Goal: Navigation & Orientation: Find specific page/section

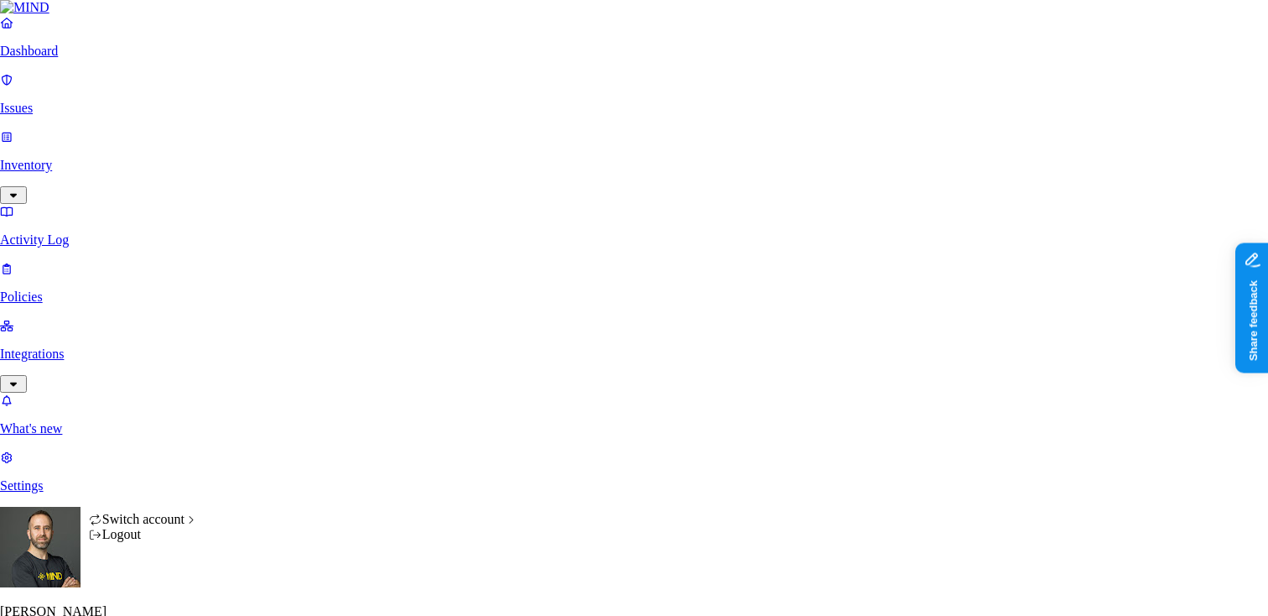
click at [161, 588] on html "Dashboard Issues Inventory Activity Log Policies Integrations What's new 1 Sett…" at bounding box center [634, 521] width 1268 height 1042
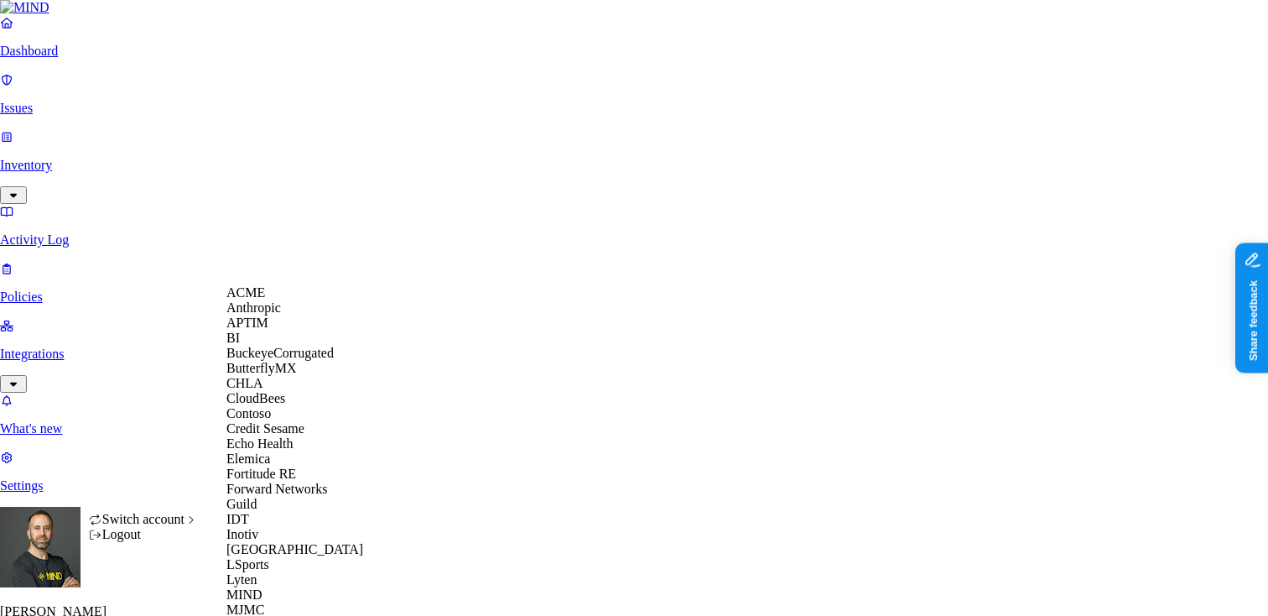
click at [262, 299] on span "ACME" at bounding box center [245, 292] width 39 height 14
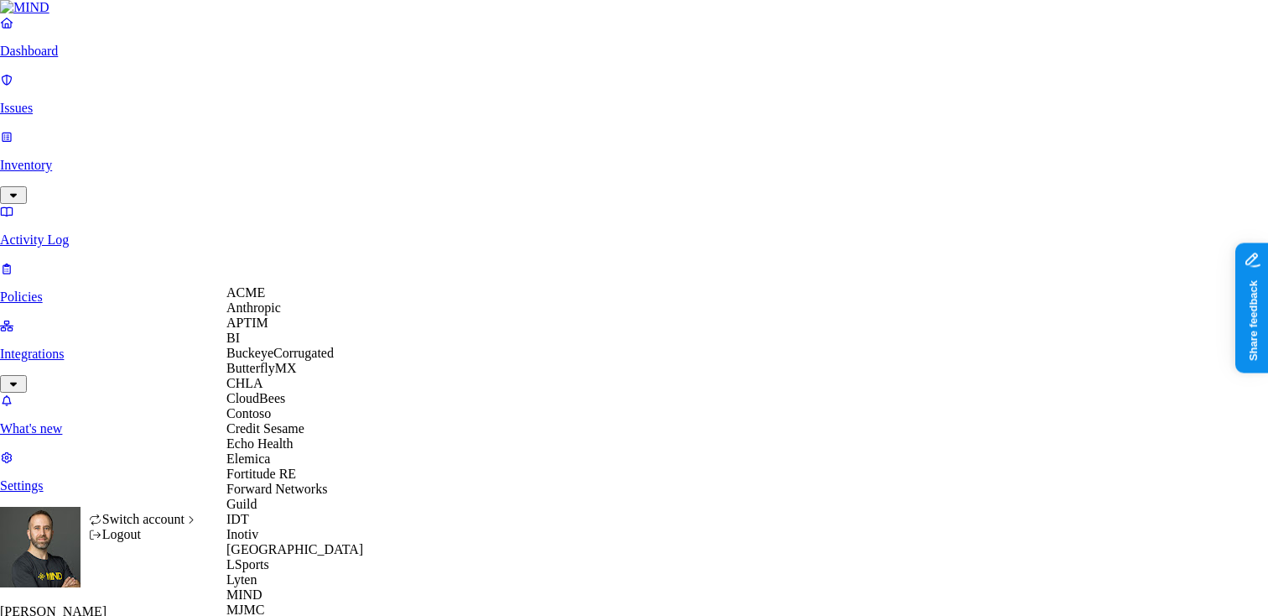
scroll to position [132, 0]
click at [292, 450] on span "Echo Health" at bounding box center [259, 443] width 67 height 14
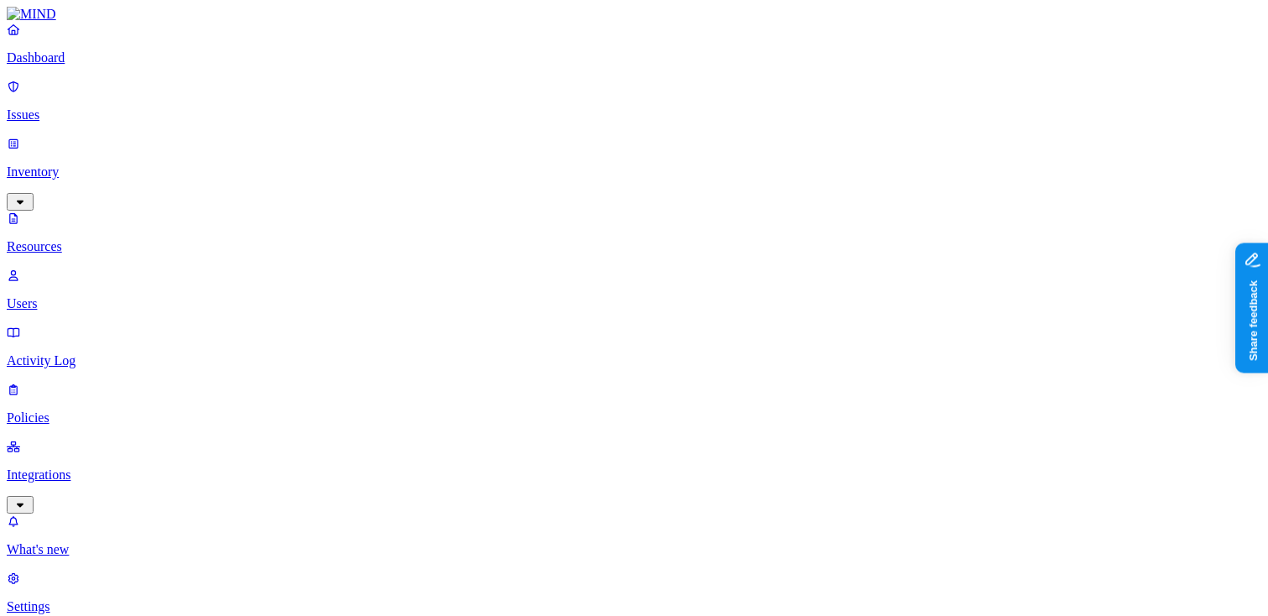
click at [129, 65] on p "Dashboard" at bounding box center [634, 57] width 1255 height 15
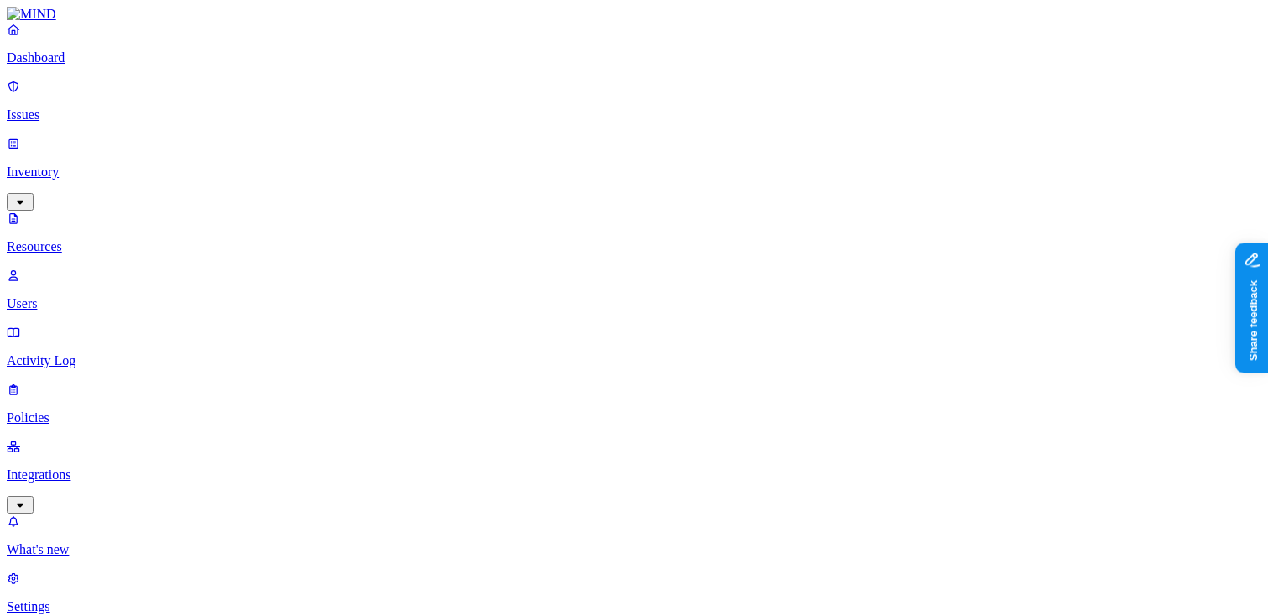
click at [138, 65] on p "Dashboard" at bounding box center [634, 57] width 1255 height 15
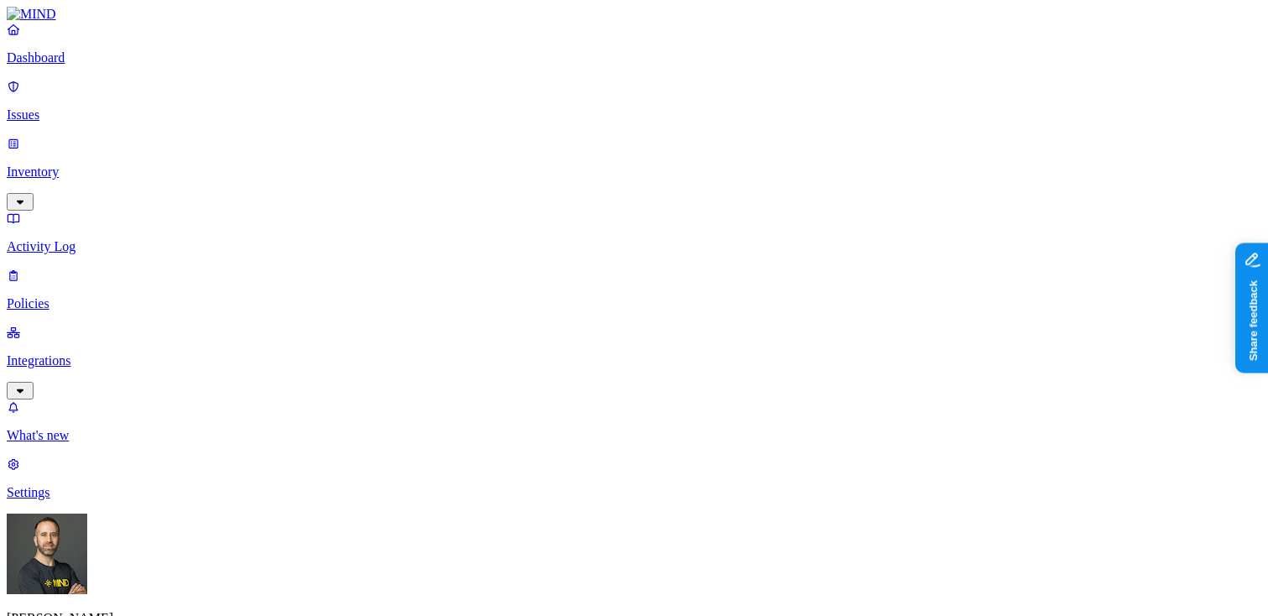
click at [88, 353] on p "Integrations" at bounding box center [634, 360] width 1255 height 15
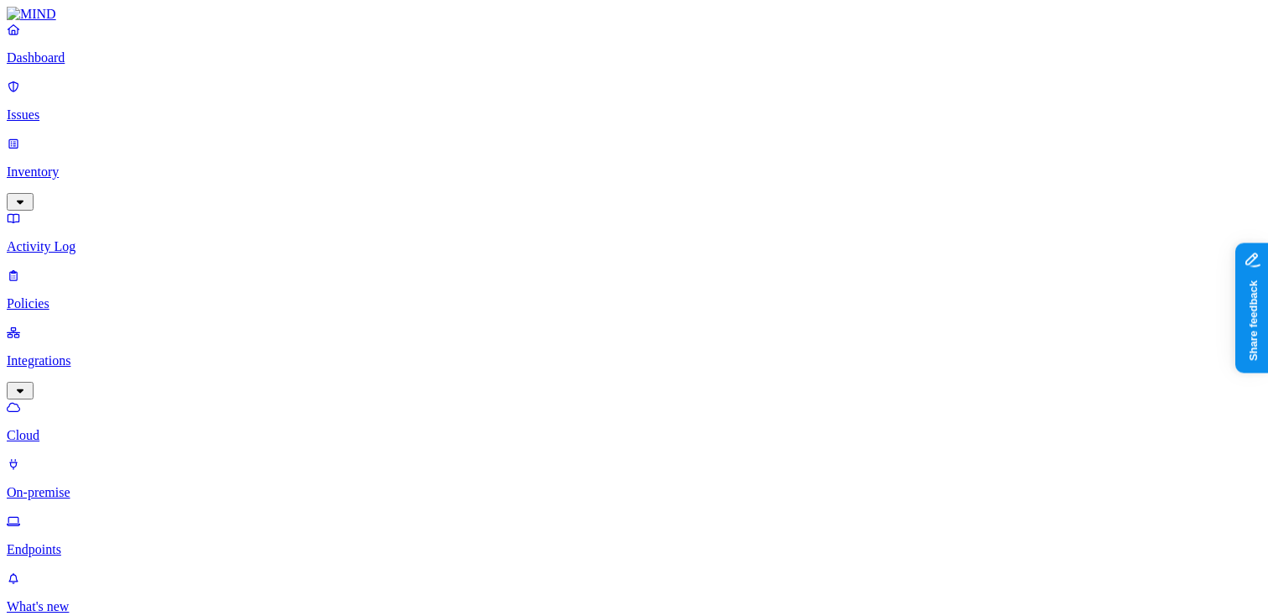
click at [127, 485] on p "On-premise" at bounding box center [634, 492] width 1255 height 15
click at [98, 65] on p "Dashboard" at bounding box center [634, 57] width 1255 height 15
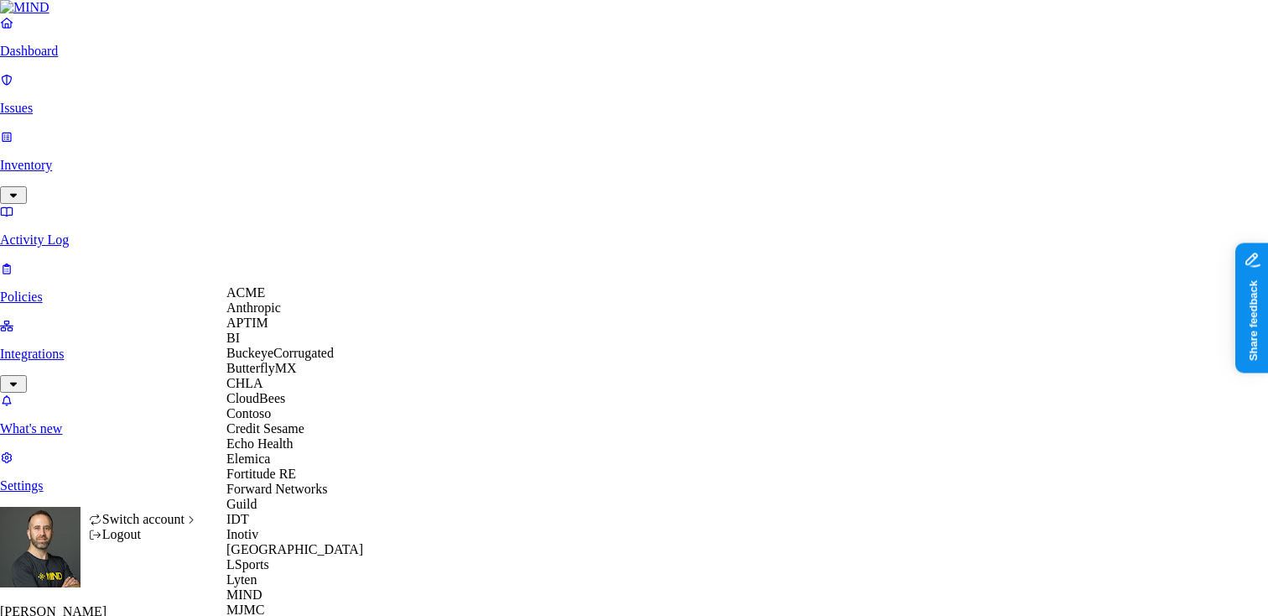
scroll to position [580, 0]
click at [302, 602] on div "MJMC" at bounding box center [307, 609] width 163 height 15
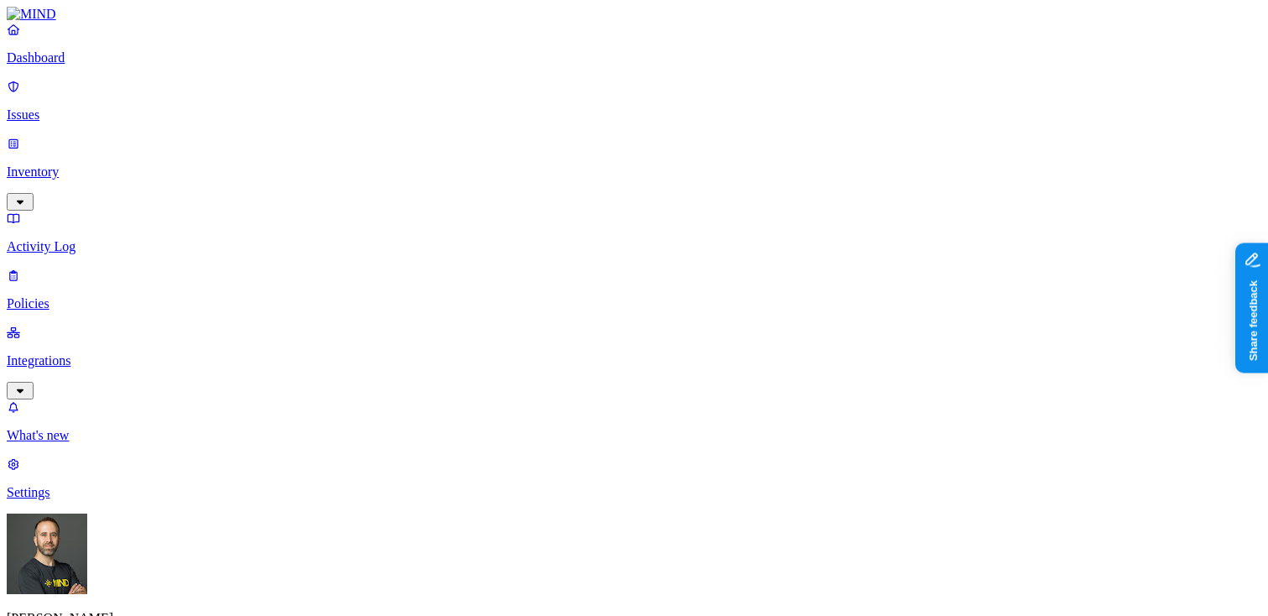
click at [92, 325] on link "Integrations" at bounding box center [634, 361] width 1255 height 72
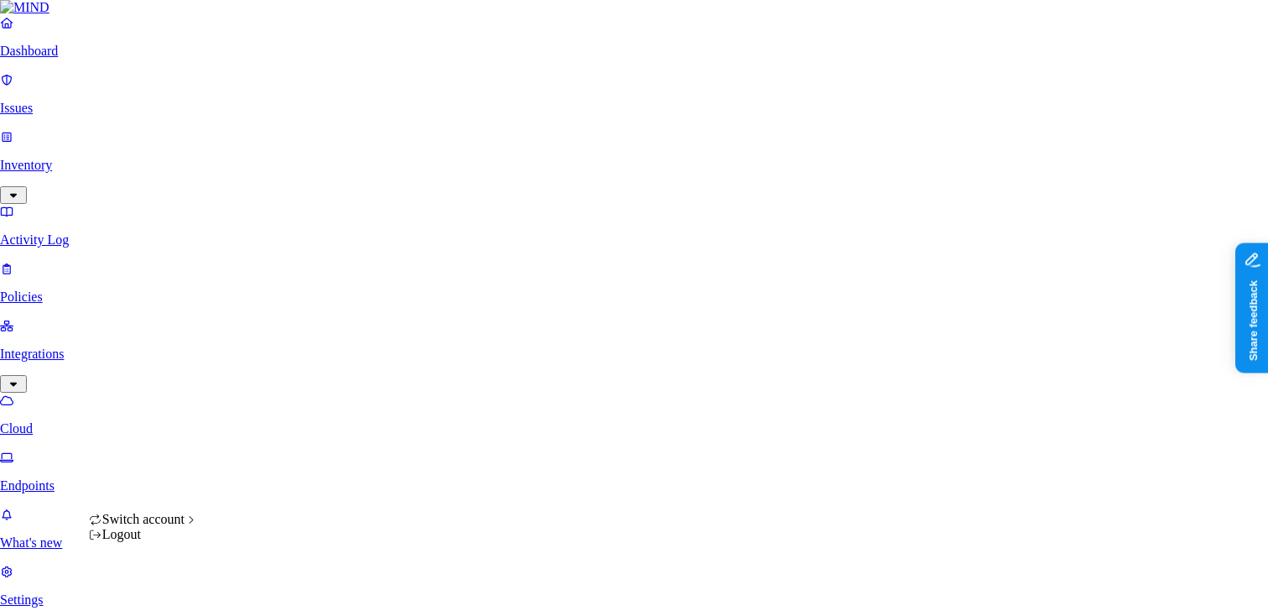
click at [163, 590] on html "Dashboard Issues Inventory Activity Log Policies Integrations Cloud Endpoints W…" at bounding box center [634, 536] width 1268 height 1073
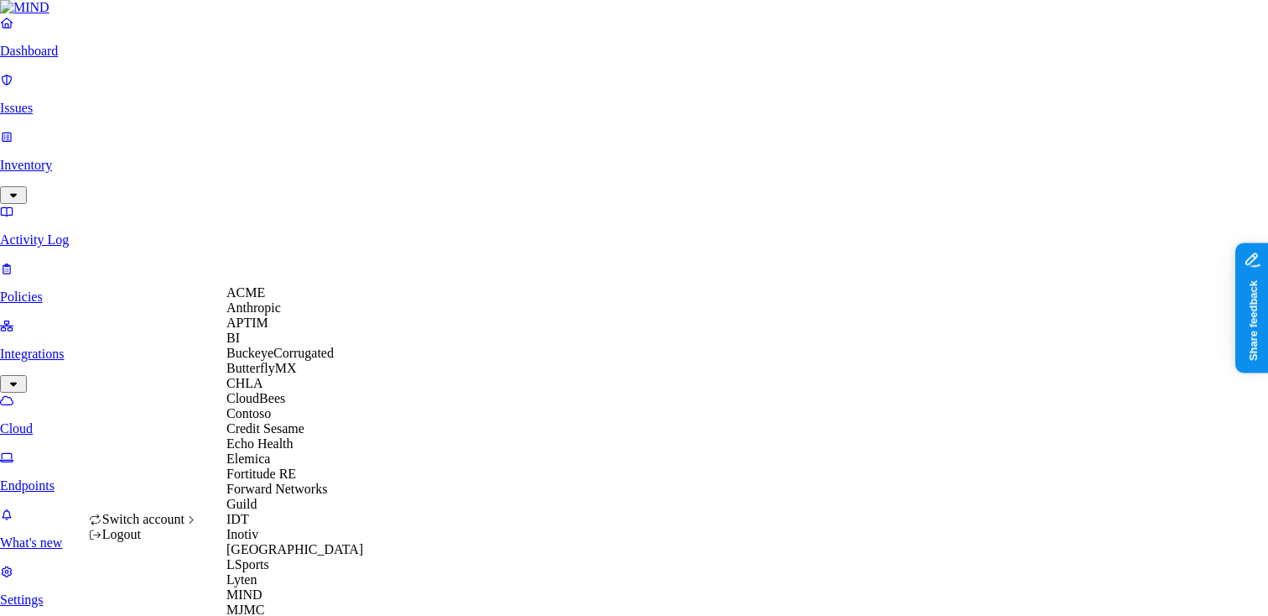
scroll to position [694, 0]
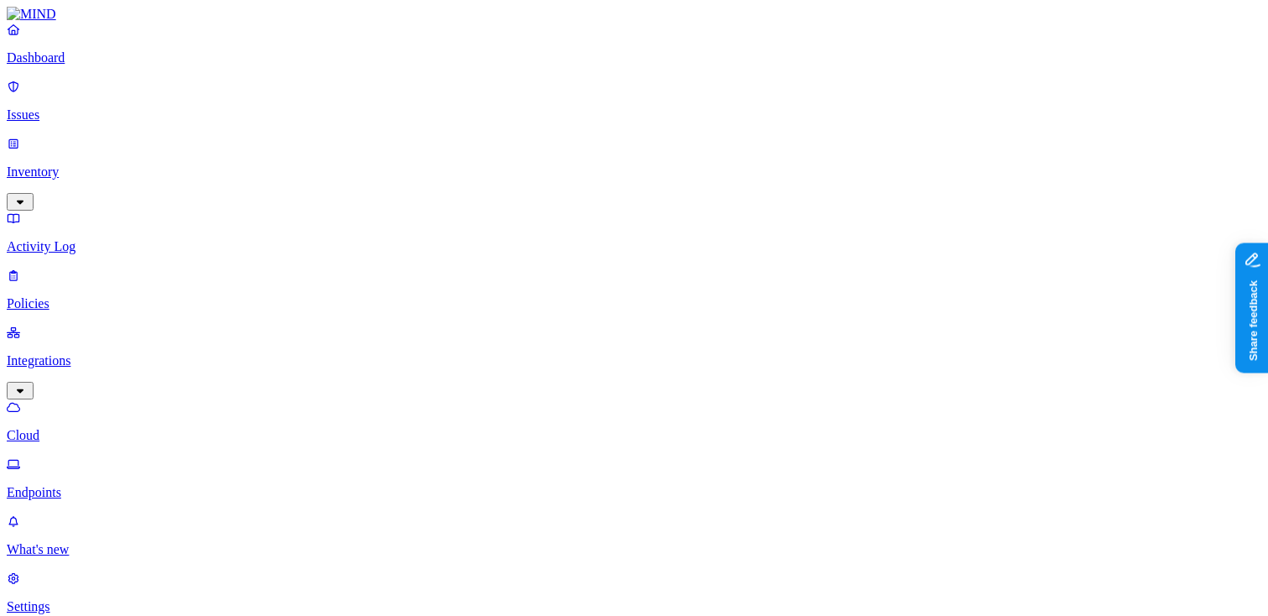
click at [125, 65] on p "Dashboard" at bounding box center [634, 57] width 1255 height 15
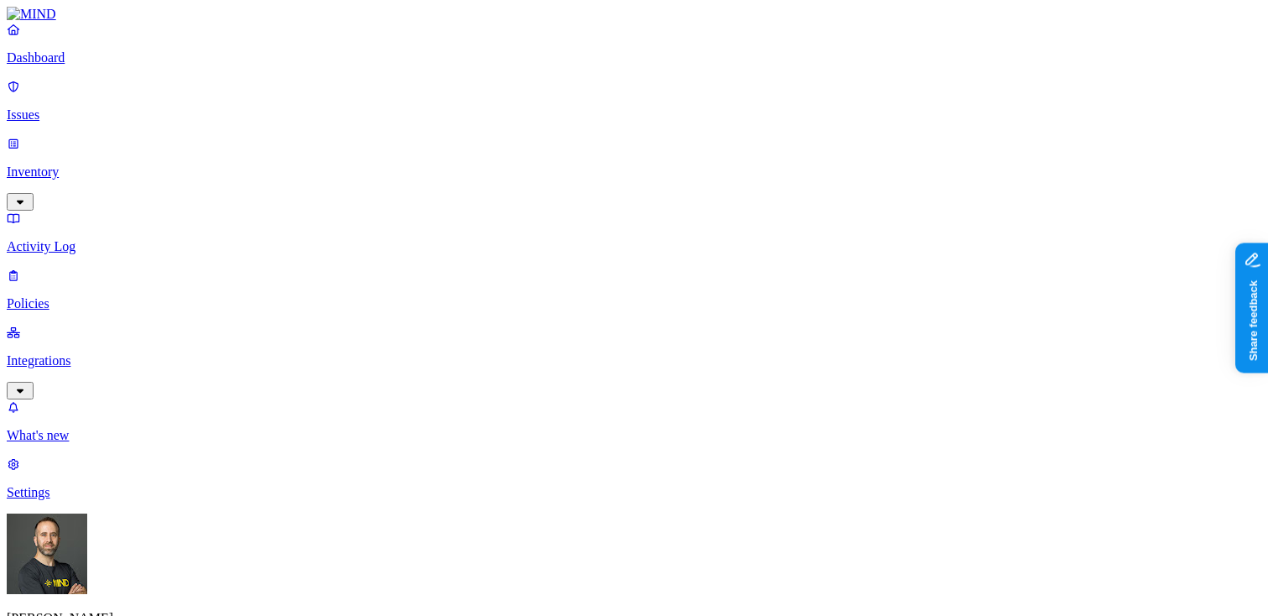
click at [158, 591] on html "Dashboard Issues Inventory Activity Log Policies Integrations What's new 1 Sett…" at bounding box center [634, 512] width 1268 height 1025
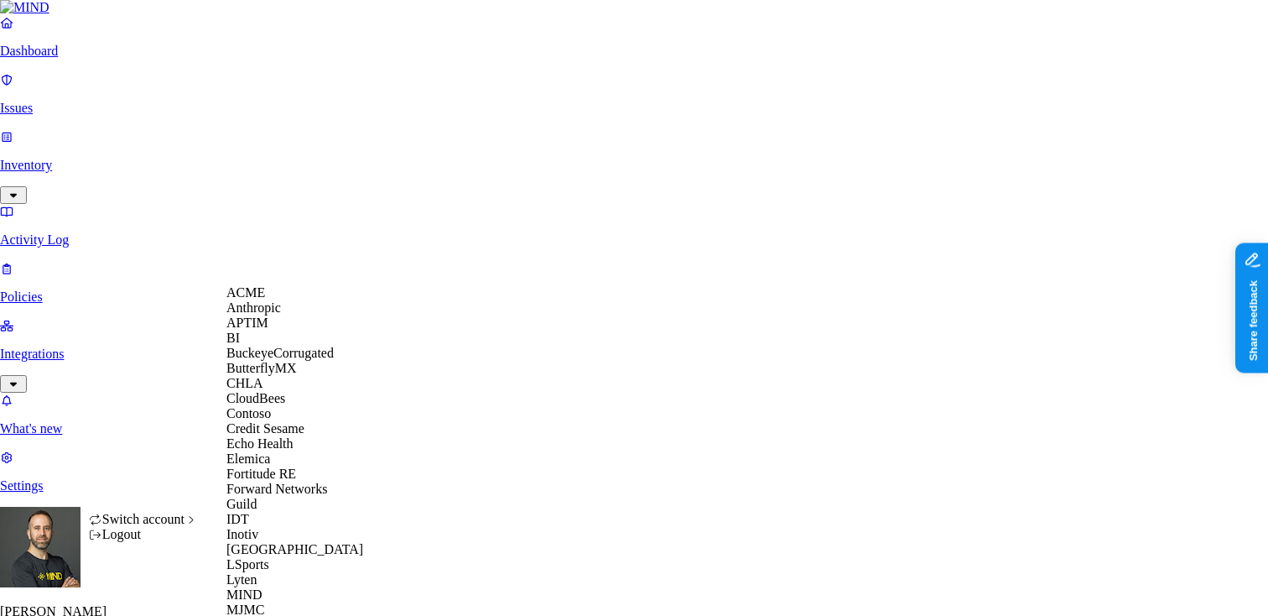
scroll to position [81, 0]
click at [267, 450] on span "Echo Health" at bounding box center [259, 443] width 67 height 14
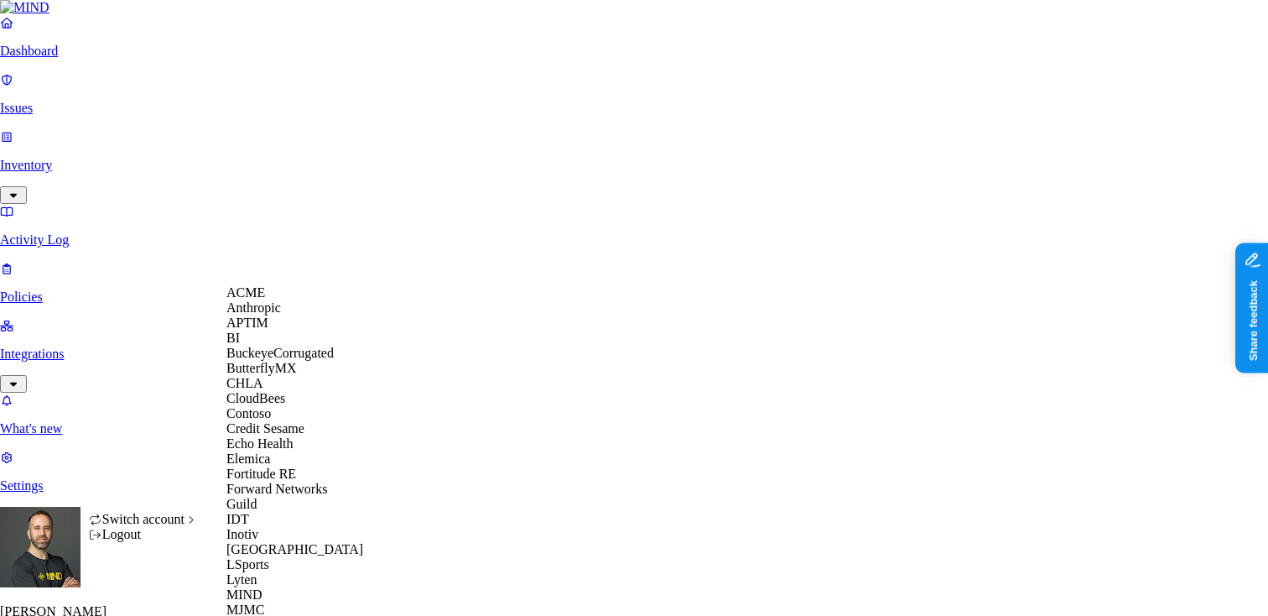
scroll to position [631, 0]
click at [314, 615] on span "National Geographic" at bounding box center [282, 624] width 112 height 14
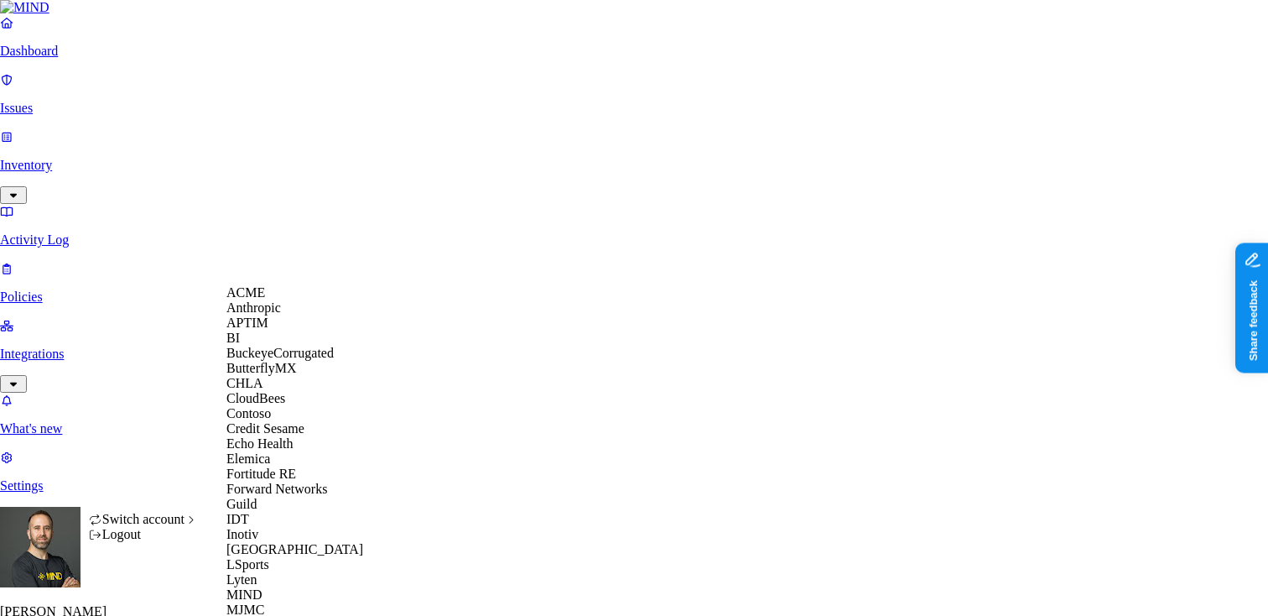
scroll to position [278, 0]
click at [294, 436] on span "Echo Health" at bounding box center [259, 443] width 67 height 14
